Goal: Information Seeking & Learning: Learn about a topic

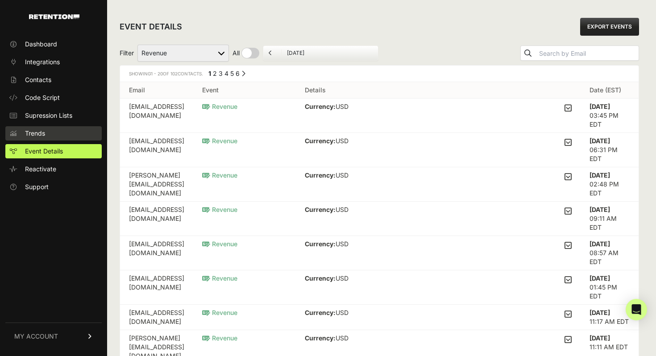
click at [63, 132] on link "Trends" at bounding box center [53, 133] width 96 height 14
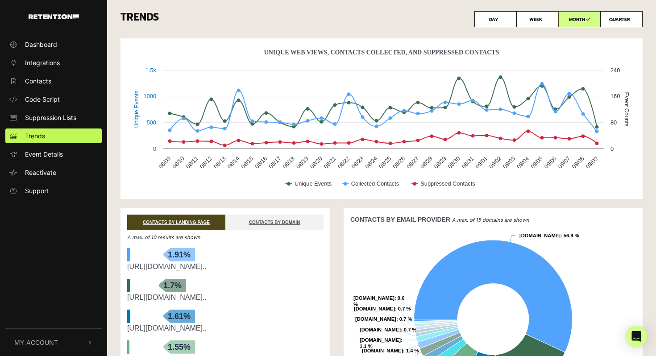
click at [614, 22] on label "QUARTER" at bounding box center [621, 19] width 42 height 16
radio input "true"
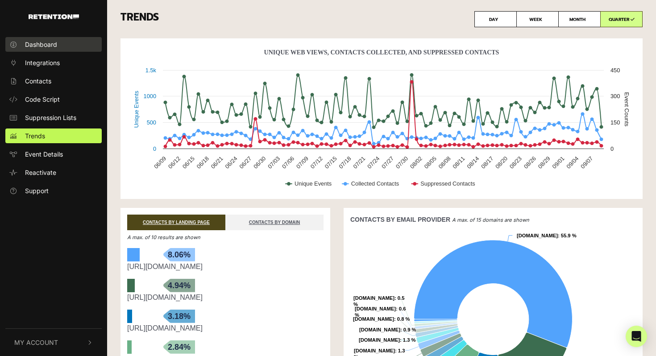
click at [68, 43] on link "Dashboard" at bounding box center [53, 44] width 96 height 15
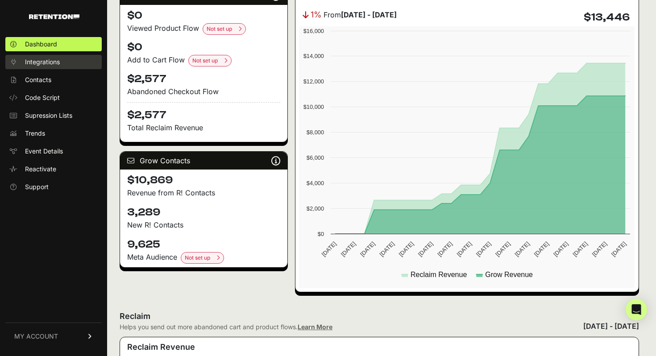
scroll to position [140, 0]
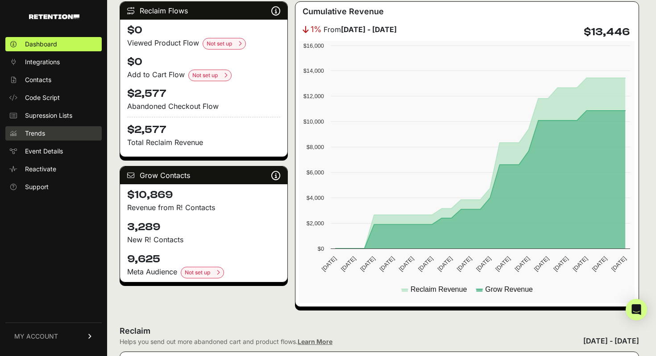
click at [49, 133] on link "Trends" at bounding box center [53, 133] width 96 height 14
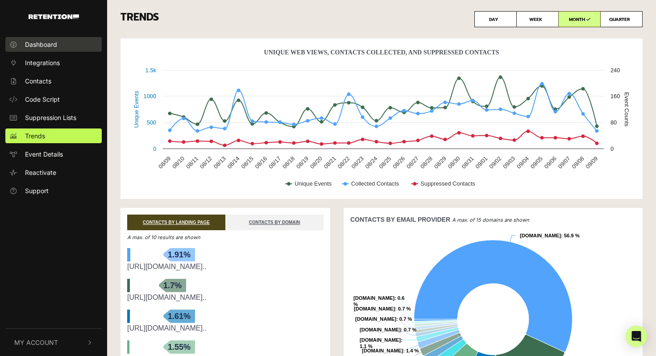
click at [50, 46] on span "Dashboard" at bounding box center [41, 44] width 32 height 9
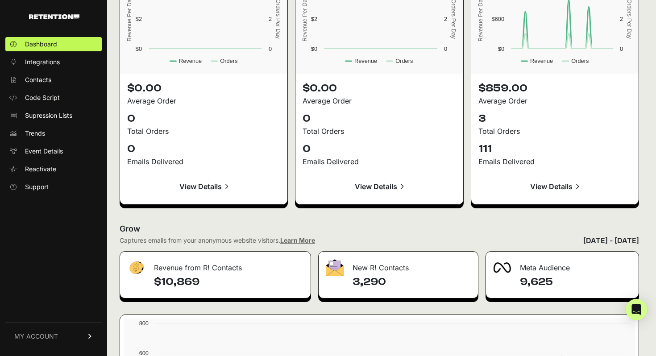
scroll to position [833, 0]
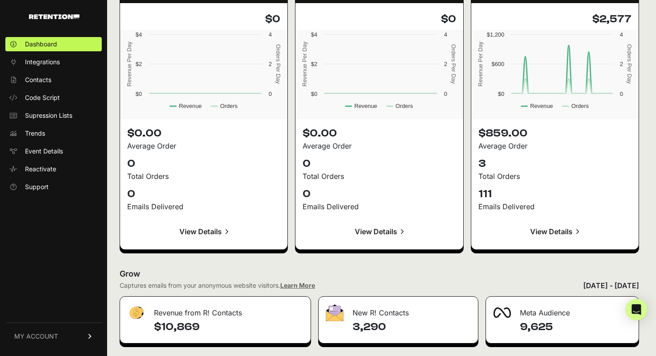
click at [550, 230] on link "View Details" at bounding box center [555, 231] width 153 height 21
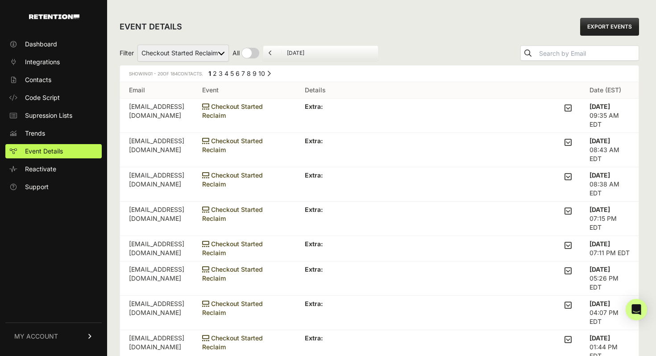
click at [385, 47] on div "Filter Added to Cart Reclaim Checkout Started Reclaim Revenue Viewed Product Re…" at bounding box center [380, 53] width 520 height 24
